Goal: Task Accomplishment & Management: Manage account settings

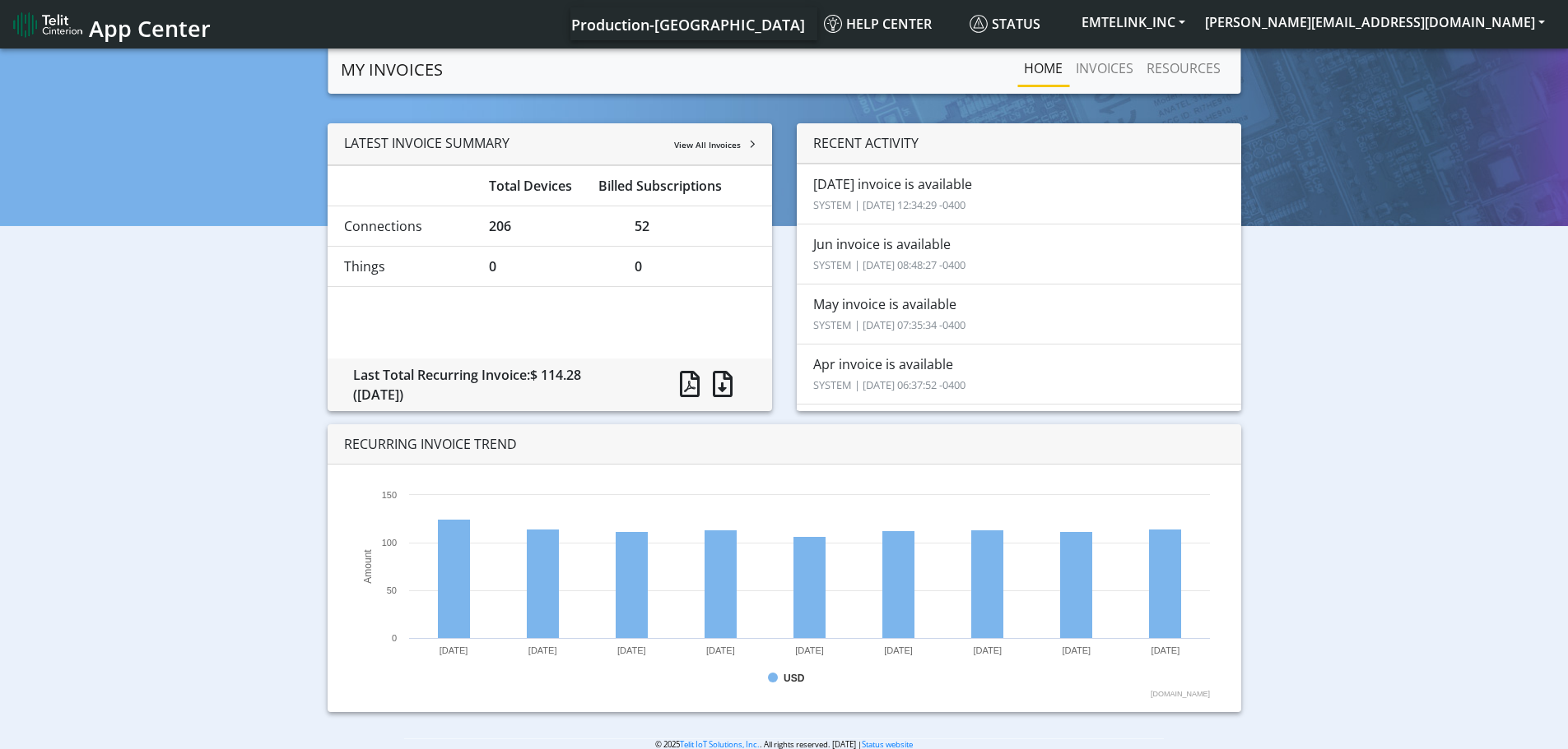
scroll to position [83, 0]
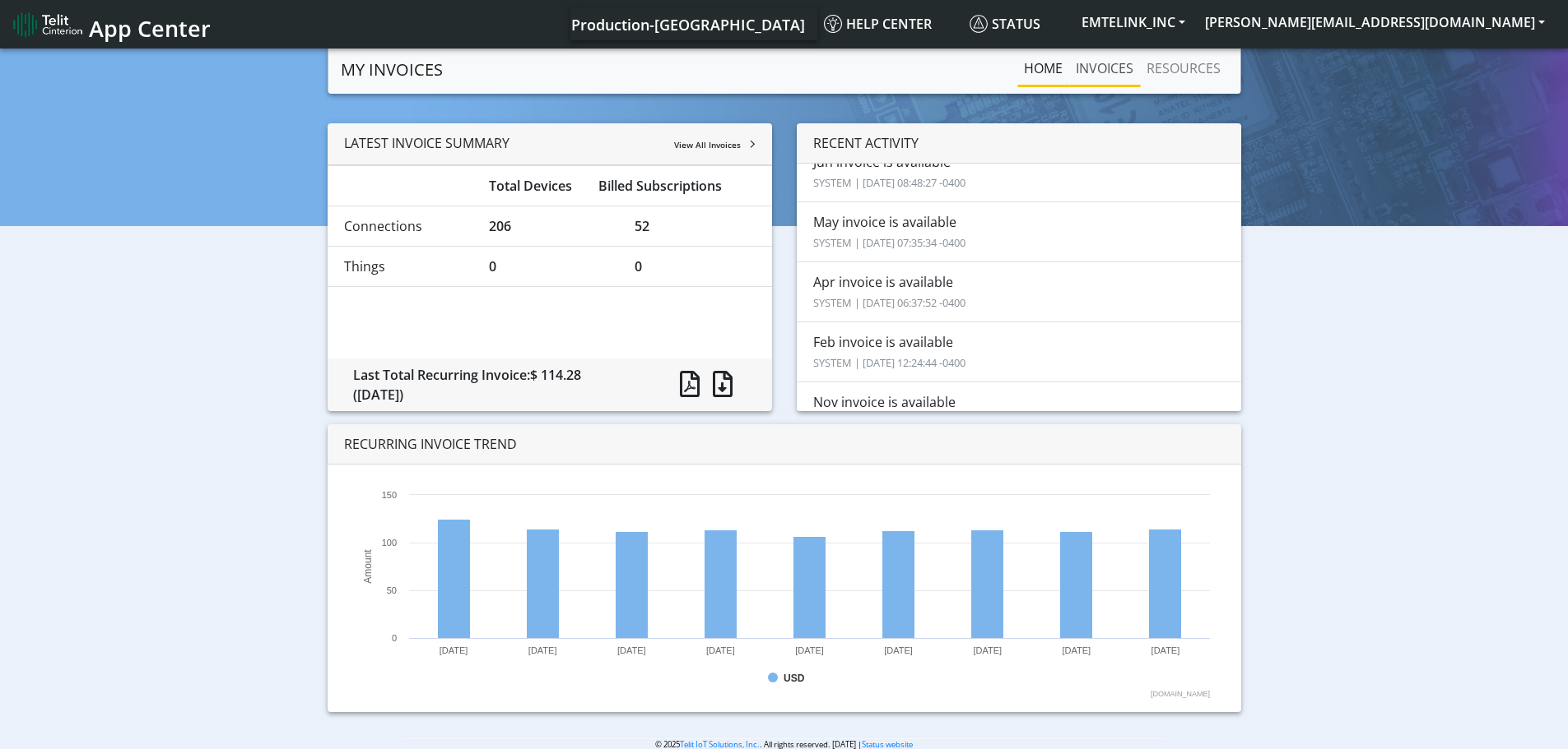
click at [1109, 71] on link "INVOICES" at bounding box center [1104, 68] width 71 height 33
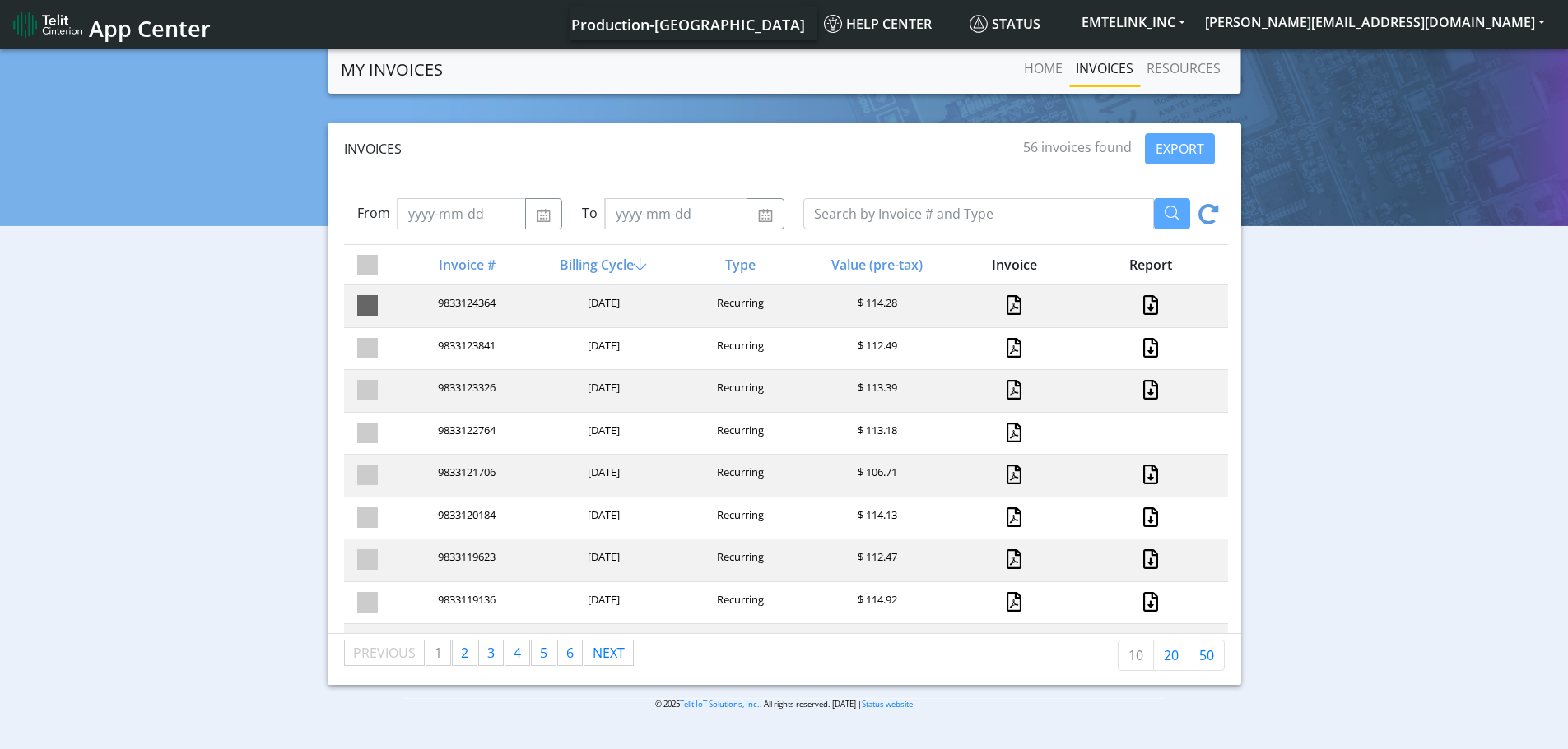
click at [372, 304] on span at bounding box center [368, 305] width 20 height 20
click at [391, 304] on input "checkbox" at bounding box center [396, 300] width 11 height 11
checkbox input "true"
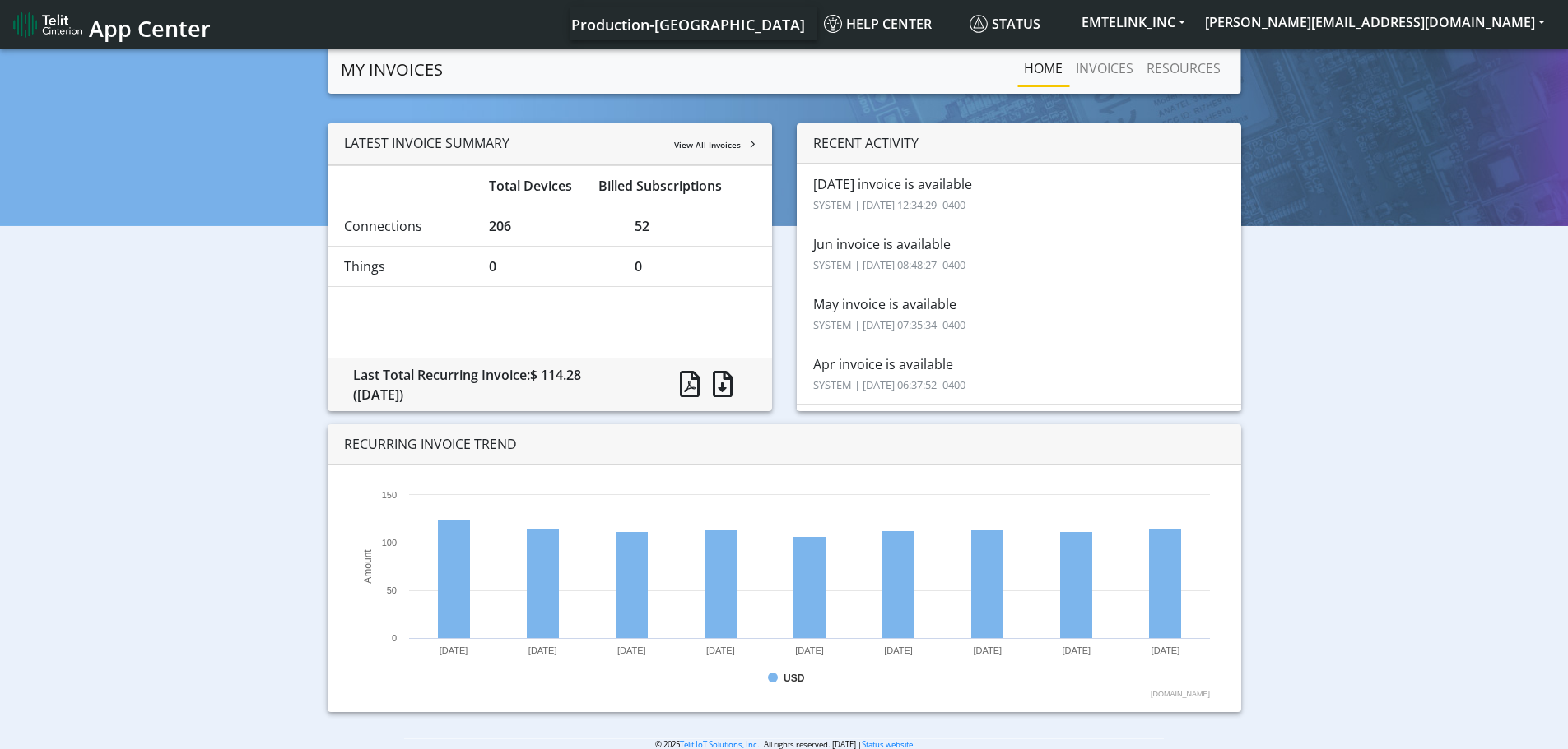
click at [364, 71] on link "MY INVOICES" at bounding box center [391, 69] width 102 height 33
click at [1460, 22] on button "[PERSON_NAME][EMAIL_ADDRESS][DOMAIN_NAME]" at bounding box center [1375, 22] width 360 height 29
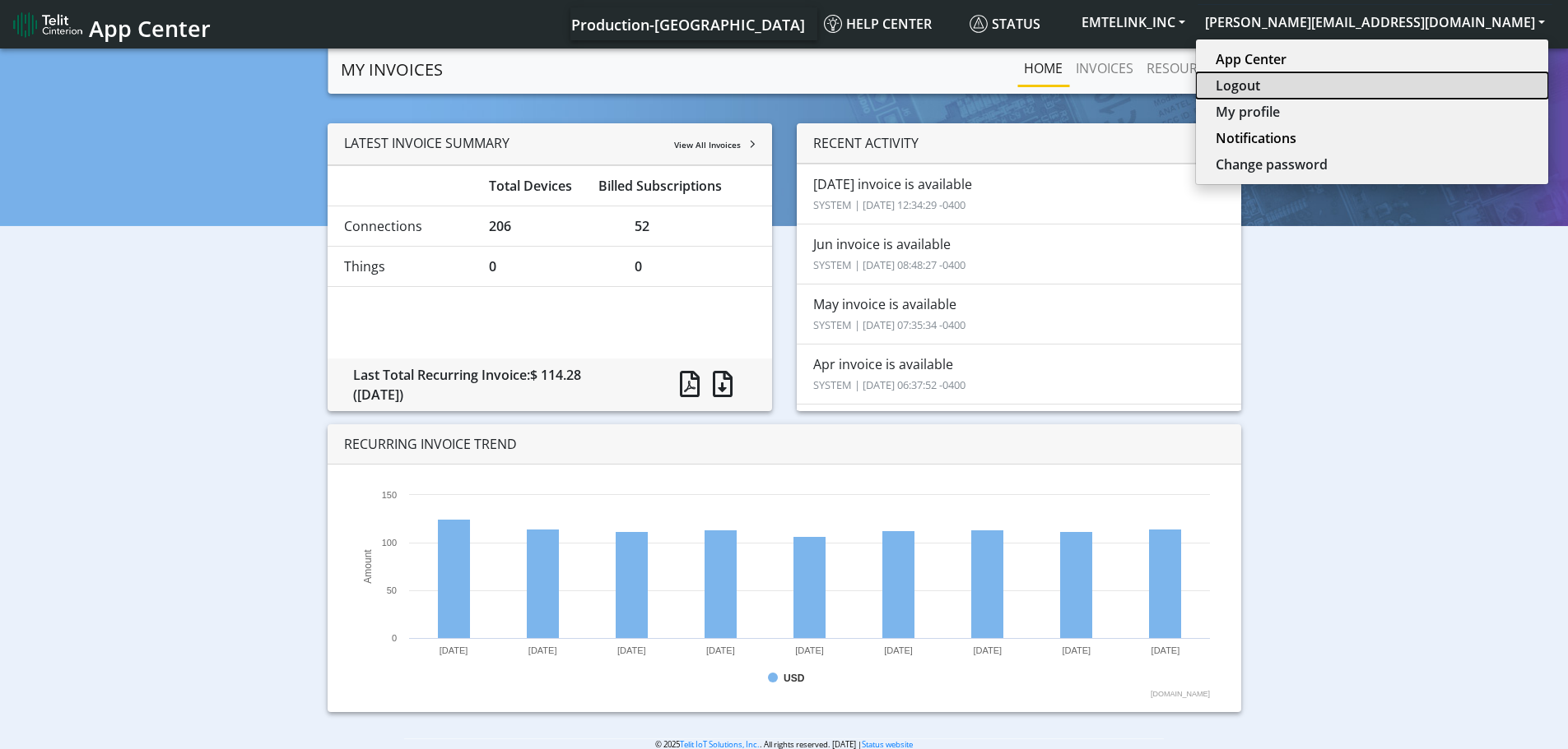
click at [1447, 87] on button "Logout" at bounding box center [1372, 85] width 352 height 26
